Goal: Task Accomplishment & Management: Complete application form

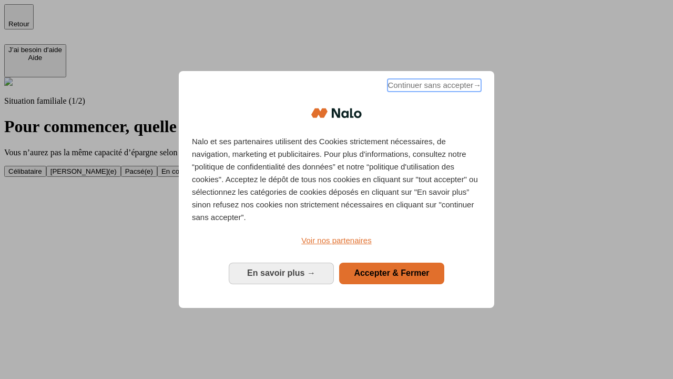
click at [433, 87] on span "Continuer sans accepter →" at bounding box center [435, 85] width 94 height 13
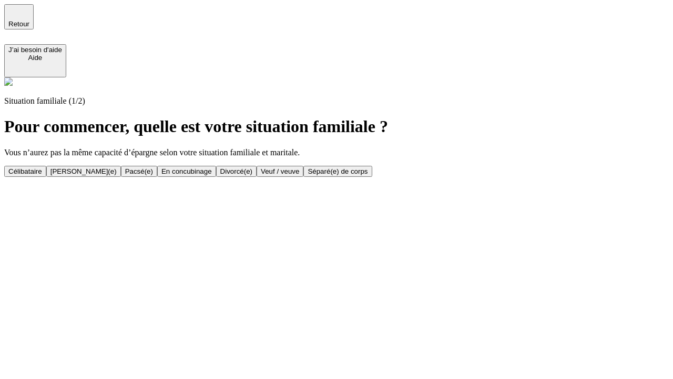
click at [299, 175] on div "Veuf / veuve" at bounding box center [280, 171] width 38 height 8
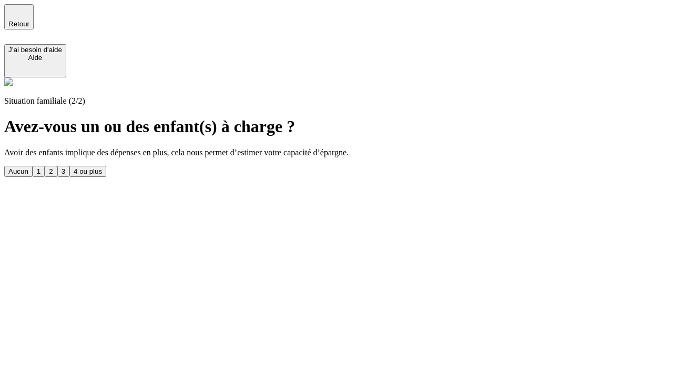
click at [41, 167] on div "1" at bounding box center [39, 171] width 4 height 8
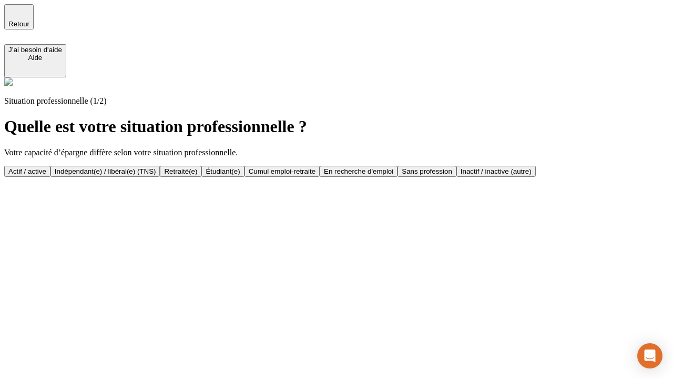
click at [197, 171] on div "Retraité(e)" at bounding box center [180, 171] width 33 height 8
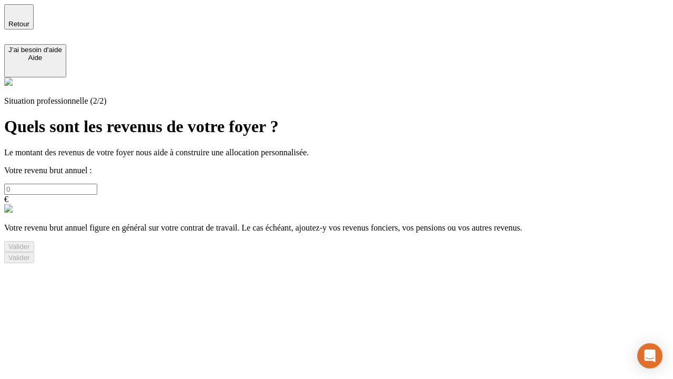
click at [97, 184] on input "text" at bounding box center [50, 189] width 93 height 11
type input "30 000"
click at [30, 250] on div "Valider" at bounding box center [19, 246] width 22 height 8
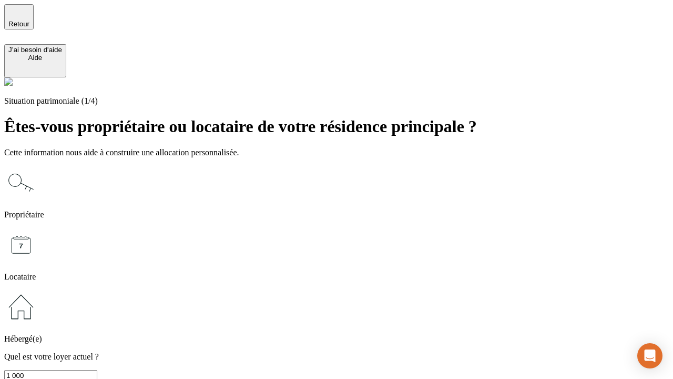
type input "1 000"
click at [38, 228] on icon at bounding box center [21, 245] width 34 height 34
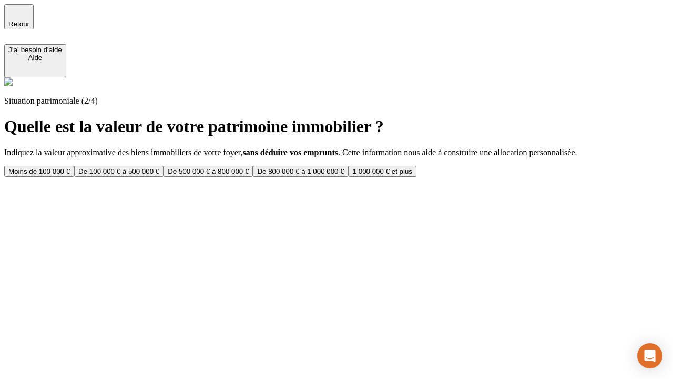
click at [70, 167] on div "Moins de 100 000 €" at bounding box center [39, 171] width 62 height 8
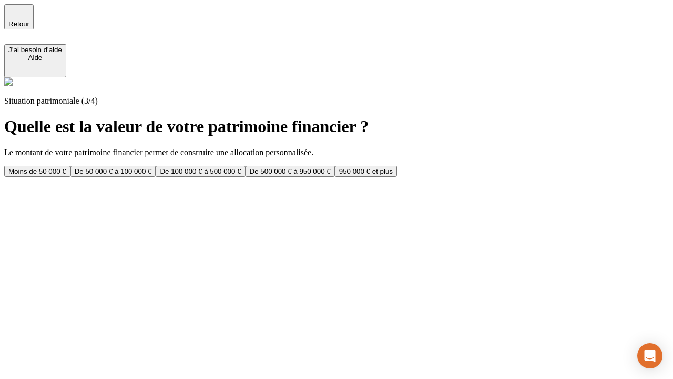
click at [66, 167] on div "Moins de 50 000 €" at bounding box center [37, 171] width 58 height 8
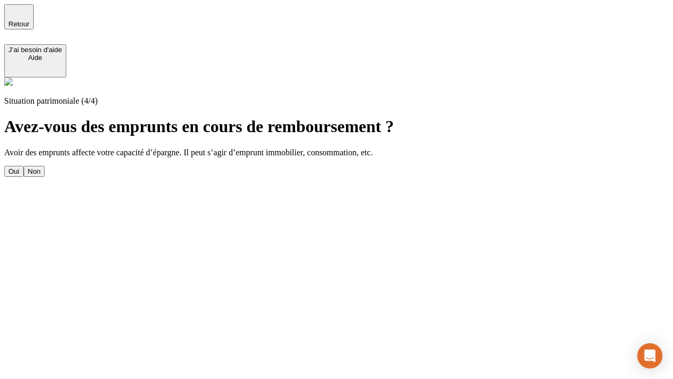
click at [41, 167] on div "Non" at bounding box center [34, 171] width 13 height 8
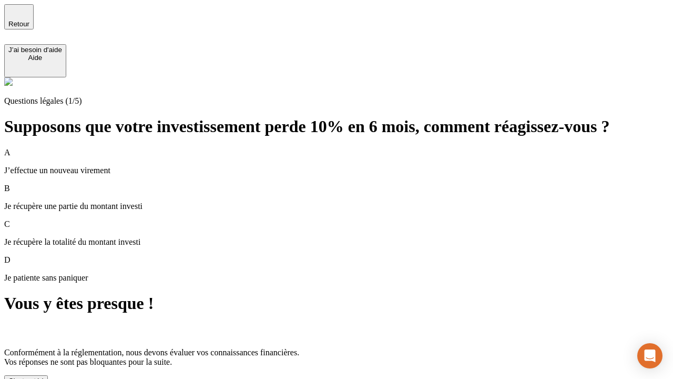
click at [44, 377] on div "C'est noté !" at bounding box center [25, 381] width 35 height 8
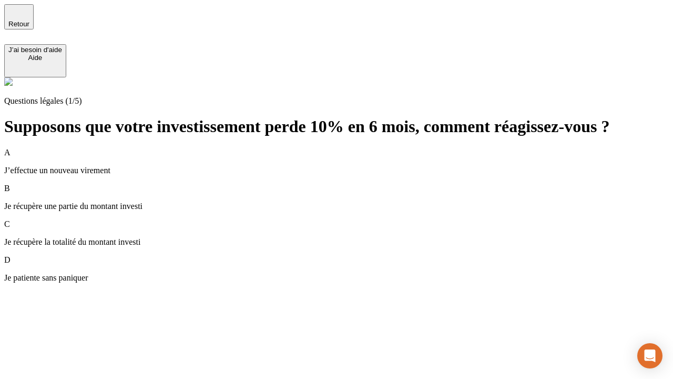
click at [349, 201] on p "Je récupère une partie du montant investi" at bounding box center [336, 205] width 665 height 9
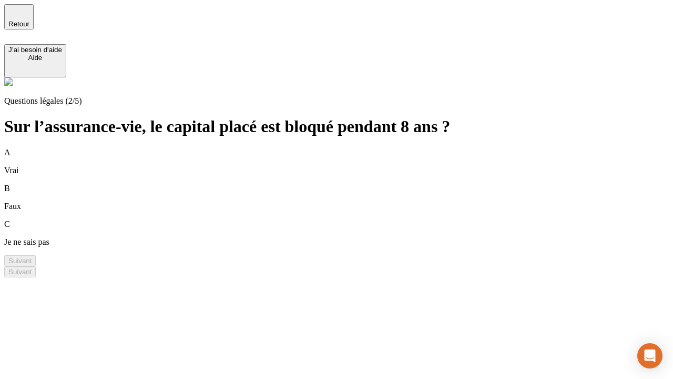
click at [349, 184] on div "B Faux" at bounding box center [336, 197] width 665 height 27
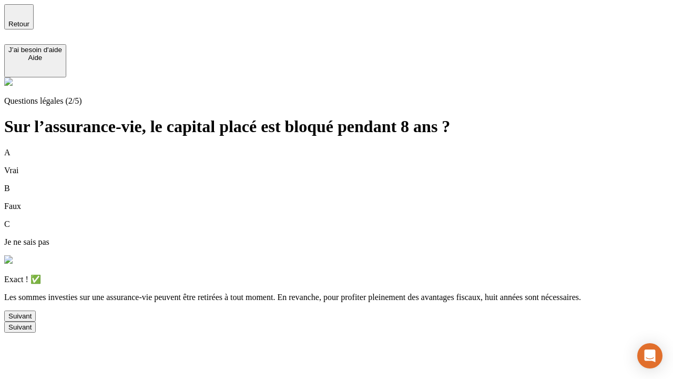
click at [32, 320] on div "Suivant" at bounding box center [19, 316] width 23 height 8
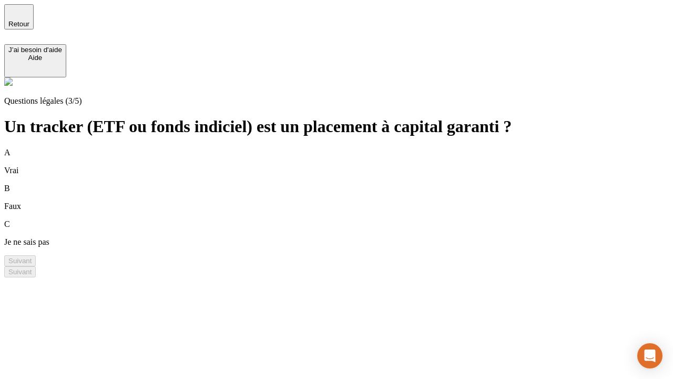
click at [349, 184] on div "B Faux" at bounding box center [336, 197] width 665 height 27
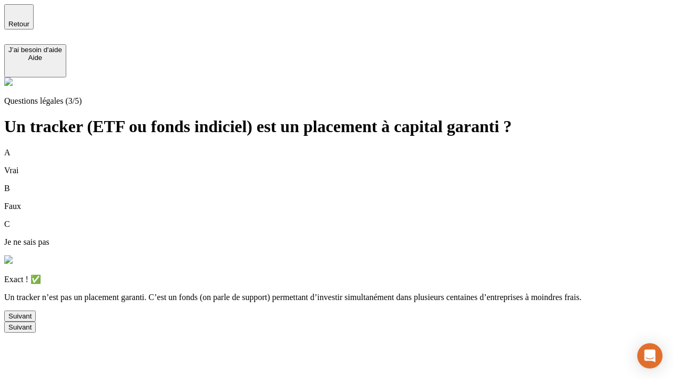
click at [32, 320] on div "Suivant" at bounding box center [19, 316] width 23 height 8
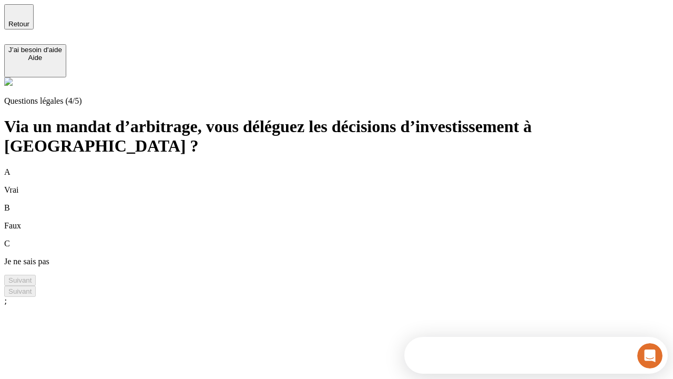
click at [349, 167] on div "A Vrai" at bounding box center [336, 180] width 665 height 27
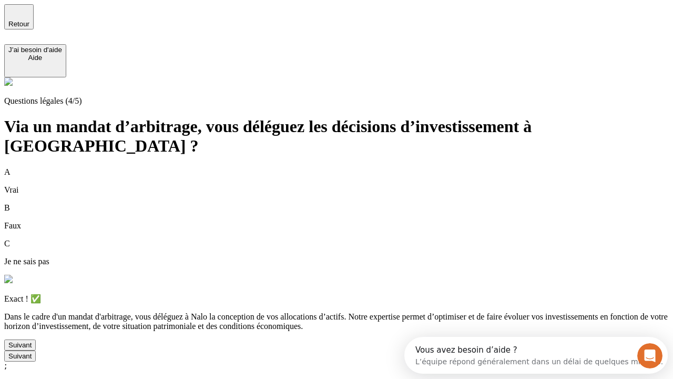
click at [32, 349] on div "Suivant" at bounding box center [19, 345] width 23 height 8
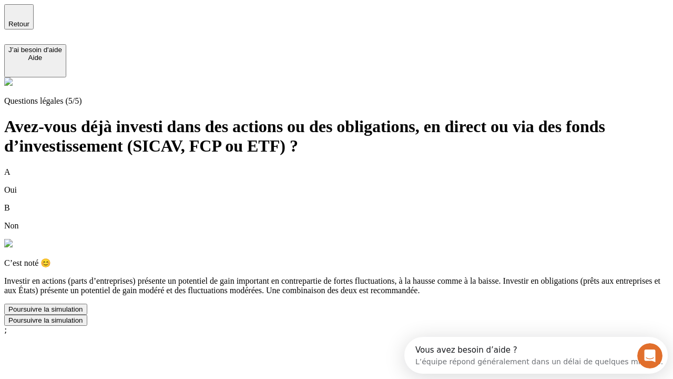
click at [83, 313] on div "Poursuivre la simulation" at bounding box center [45, 309] width 75 height 8
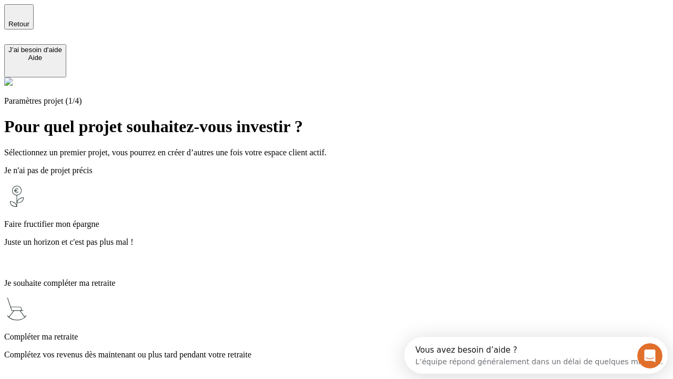
click at [349, 350] on p "Complétez vos revenus dès maintenant ou plus tard pendant votre retraite" at bounding box center [336, 354] width 665 height 9
